Goal: Check status: Check status

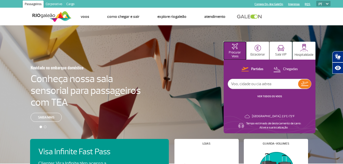
click at [235, 52] on p "Procurar Voos" at bounding box center [234, 55] width 17 height 8
click at [257, 67] on p "Partidas" at bounding box center [257, 69] width 12 height 5
click at [305, 81] on button at bounding box center [304, 83] width 13 height 9
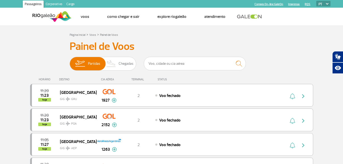
scroll to position [51, 0]
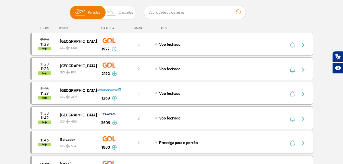
click at [43, 143] on span "hoje" at bounding box center [44, 144] width 13 height 4
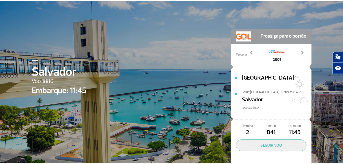
scroll to position [15, 0]
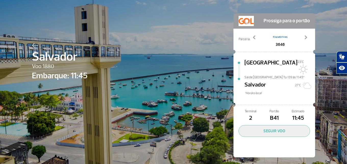
click at [260, 82] on span "Salvador" at bounding box center [254, 85] width 21 height 10
click at [249, 80] on span "Salvador" at bounding box center [254, 85] width 21 height 10
click at [256, 114] on span "2" at bounding box center [251, 118] width 24 height 9
click at [278, 114] on span "B41" at bounding box center [274, 118] width 24 height 9
click at [298, 114] on span "11:45" at bounding box center [298, 118] width 24 height 9
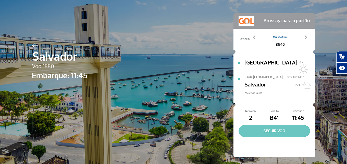
click at [279, 125] on button "SEGUIR VOO" at bounding box center [274, 131] width 71 height 12
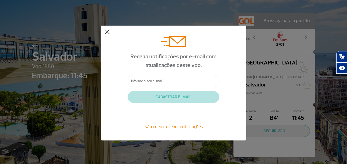
click at [107, 33] on button at bounding box center [107, 31] width 5 height 5
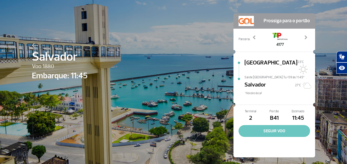
click at [270, 125] on button "SEGUIR VOO" at bounding box center [274, 131] width 71 height 12
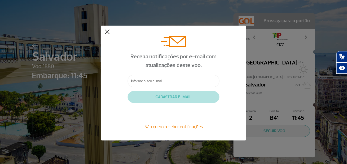
click at [106, 31] on button at bounding box center [107, 31] width 5 height 5
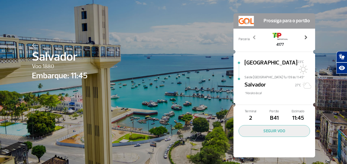
click at [303, 35] on span at bounding box center [305, 37] width 5 height 5
click at [251, 34] on div "7686" at bounding box center [280, 39] width 60 height 16
click at [32, 45] on img at bounding box center [35, 45] width 7 height 5
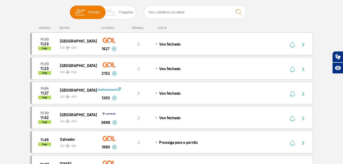
scroll to position [51, 0]
click at [42, 45] on span "11:23" at bounding box center [44, 44] width 8 height 4
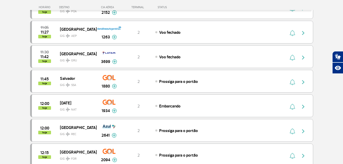
scroll to position [128, 0]
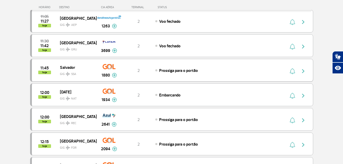
click at [141, 71] on div "2" at bounding box center [139, 70] width 34 height 6
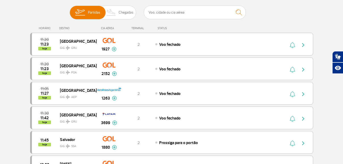
scroll to position [102, 0]
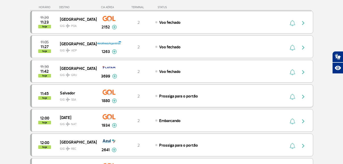
click at [304, 96] on img "button" at bounding box center [303, 96] width 6 height 6
